Goal: Task Accomplishment & Management: Manage account settings

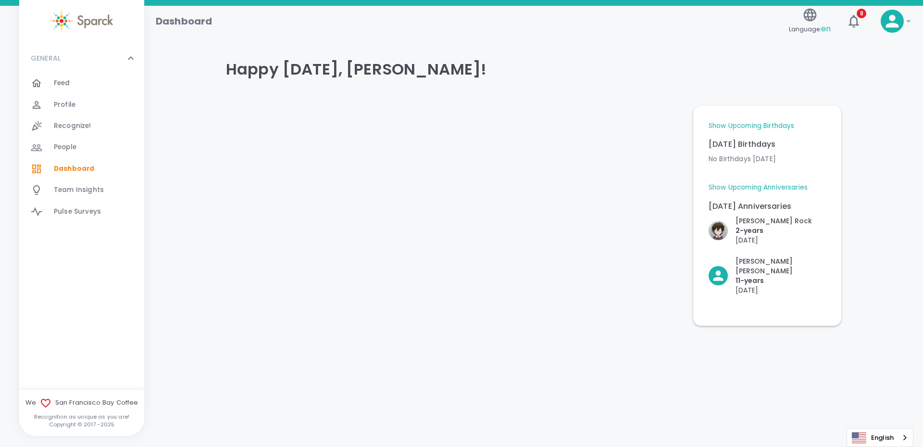
click at [68, 80] on span "Feed" at bounding box center [62, 83] width 16 height 10
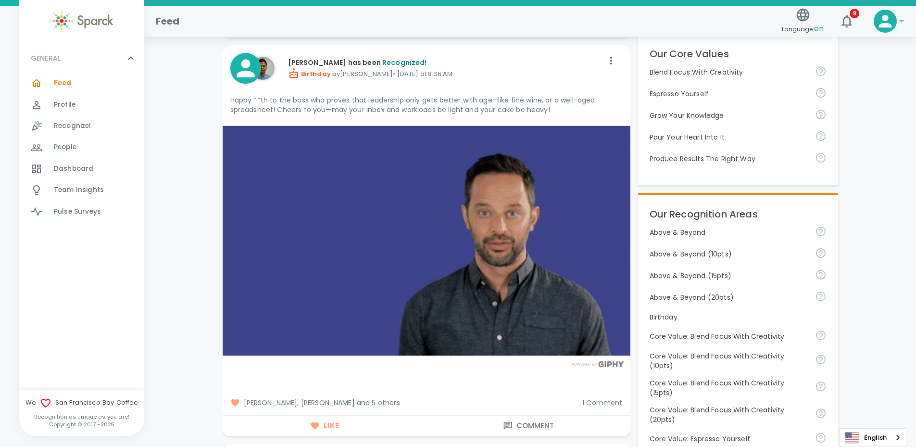
scroll to position [192, 0]
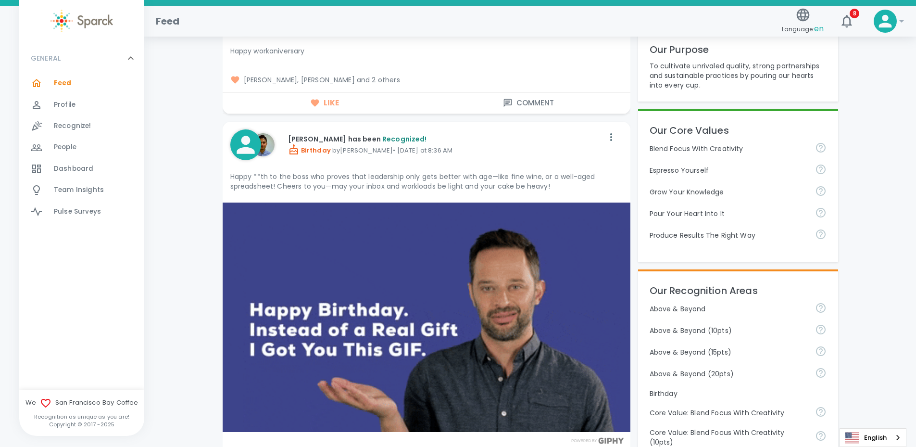
click at [94, 25] on img at bounding box center [81, 21] width 62 height 23
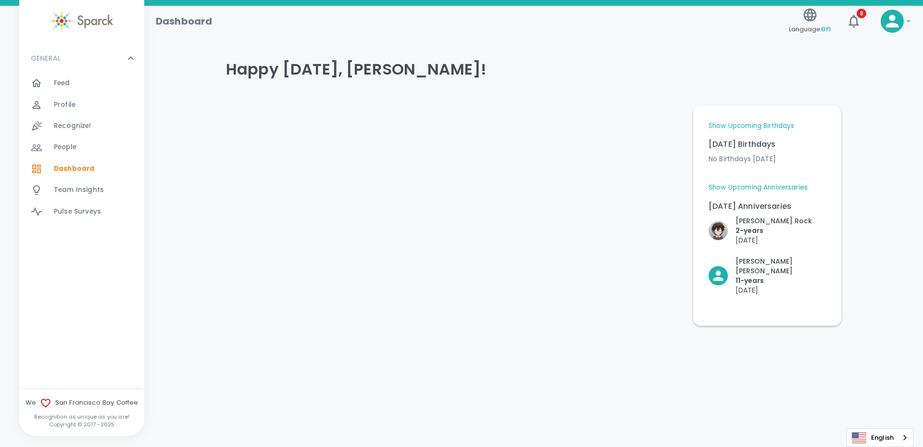
click at [67, 102] on span "Profile" at bounding box center [65, 105] width 22 height 10
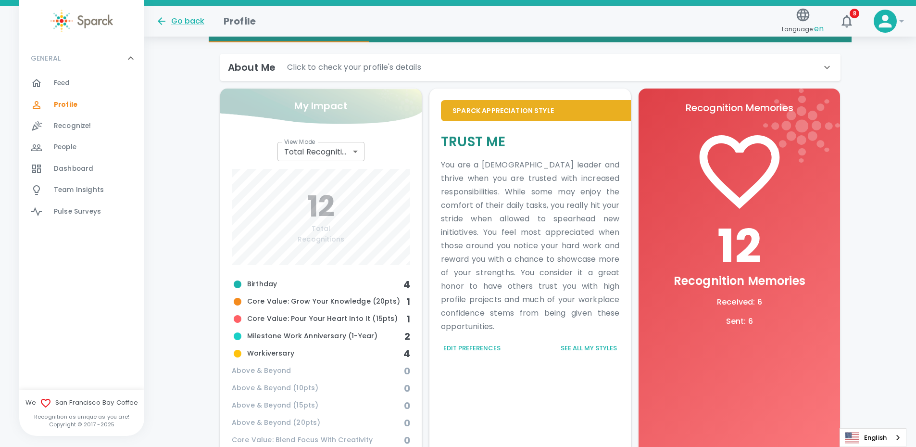
scroll to position [211, 0]
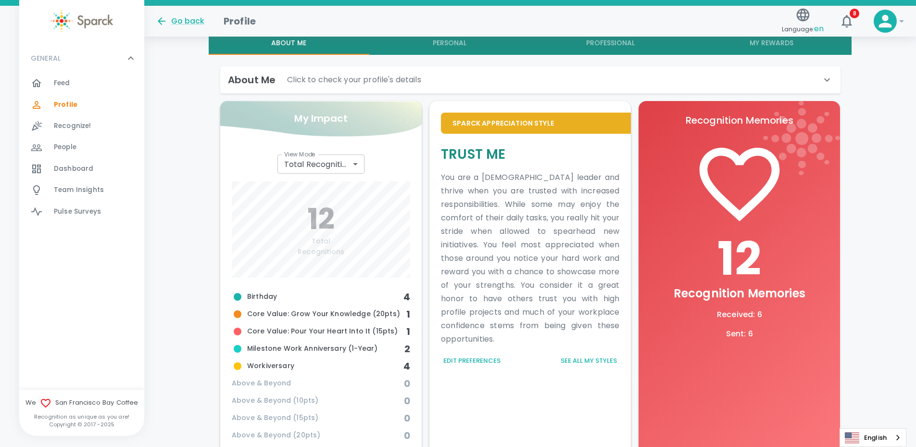
drag, startPoint x: 579, startPoint y: 337, endPoint x: 571, endPoint y: 343, distance: 10.0
drag, startPoint x: 571, startPoint y: 343, endPoint x: 550, endPoint y: 366, distance: 30.7
click at [550, 366] on div "Edit Preferences See all my styles" at bounding box center [530, 360] width 178 height 15
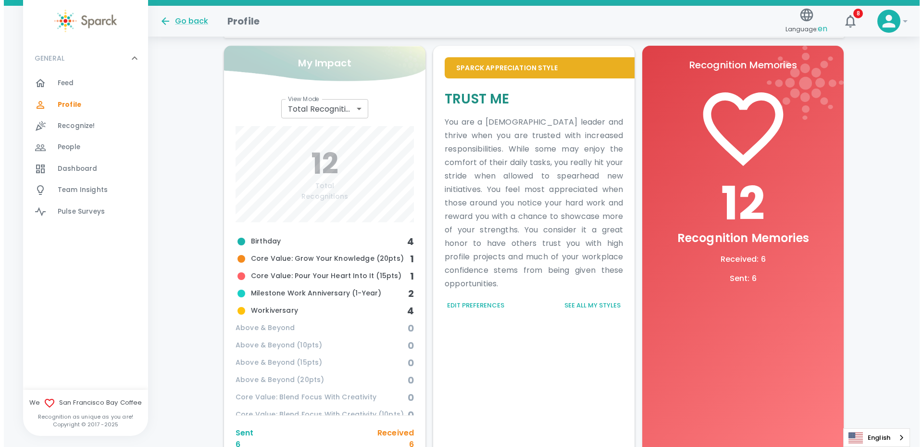
scroll to position [259, 0]
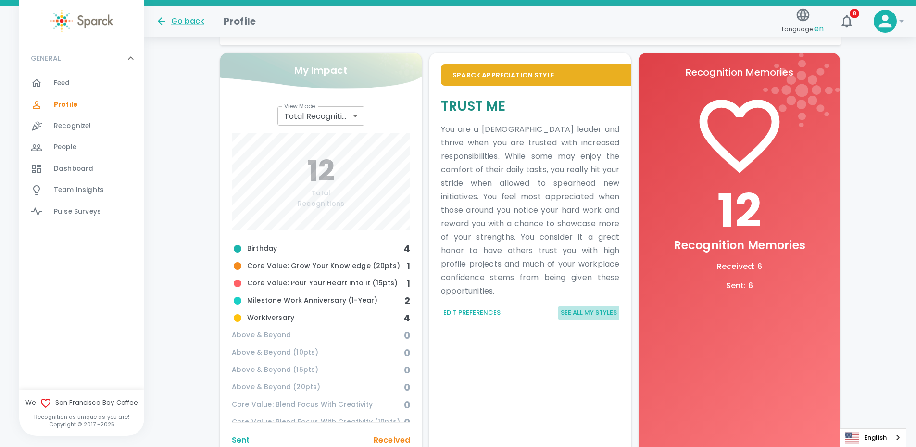
click at [593, 312] on button "See all my styles" at bounding box center [588, 312] width 61 height 15
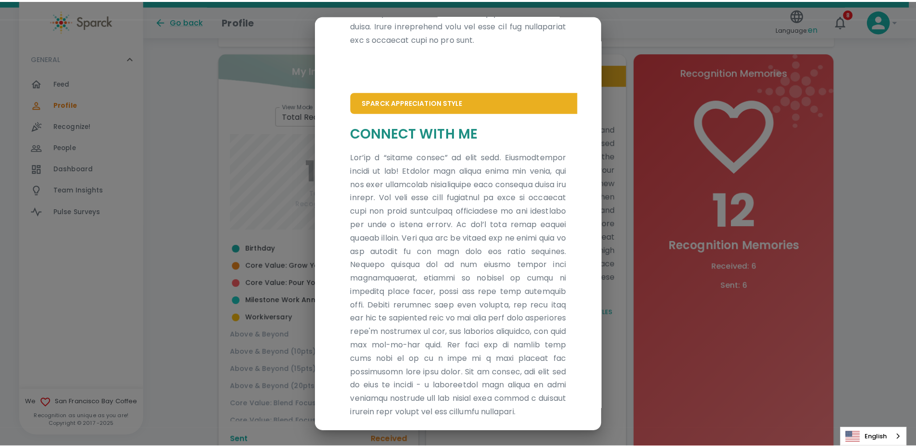
scroll to position [372, 0]
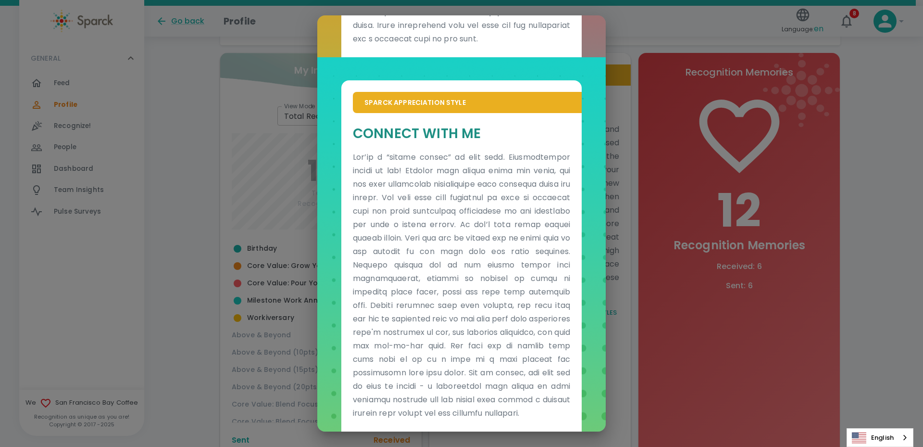
click at [269, 149] on div "Sparck Appreciation Style Trust Me Sparck Appreciation Style Connect With Me" at bounding box center [461, 223] width 923 height 447
